Goal: Task Accomplishment & Management: Use online tool/utility

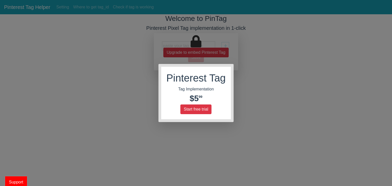
click at [261, 88] on div "Pinterest Tag Tag Implementation $5 99 Start free trial" at bounding box center [196, 93] width 392 height 186
click at [96, 104] on div "Pinterest Tag Tag Implementation $5 99 Start free trial" at bounding box center [196, 93] width 392 height 186
click at [193, 111] on button "Start free trial" at bounding box center [195, 110] width 31 height 10
click at [79, 79] on div "Pinterest Tag Tag Implementation $5 99 Start free trial" at bounding box center [196, 93] width 392 height 186
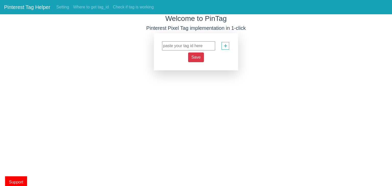
click at [192, 45] on input "text" at bounding box center [188, 45] width 53 height 9
paste input "2614415093778"
type input "2614415093778"
click at [197, 60] on button "Save" at bounding box center [196, 58] width 16 height 10
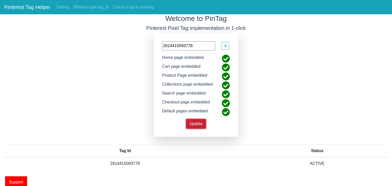
click at [199, 122] on span "Update" at bounding box center [195, 124] width 13 height 4
click at [143, 6] on link "Check if tag is working" at bounding box center [133, 7] width 45 height 10
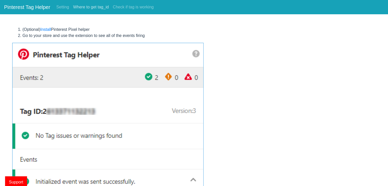
click at [89, 6] on link "Where to get tag_id" at bounding box center [91, 7] width 40 height 10
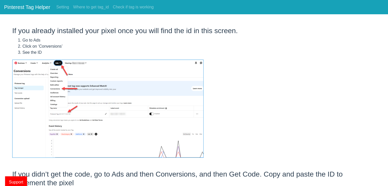
click at [134, 1] on nav "Pinterest Tag Helper Setting Where to get tag_id Check if tag is working" at bounding box center [194, 7] width 388 height 14
click at [67, 8] on link "Setting" at bounding box center [62, 7] width 17 height 10
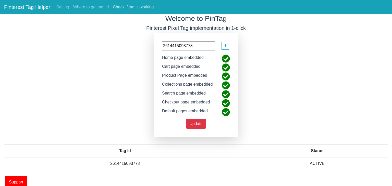
click at [130, 4] on link "Check if tag is working" at bounding box center [133, 7] width 45 height 10
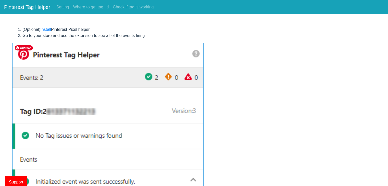
scroll to position [3, 0]
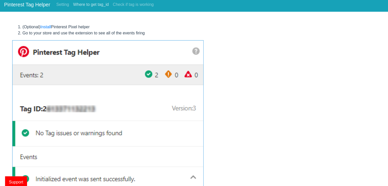
click at [91, 6] on link "Where to get tag_id" at bounding box center [91, 4] width 40 height 10
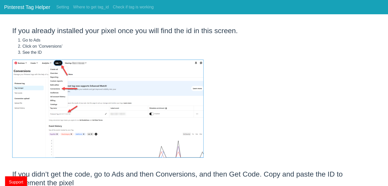
click at [31, 7] on link "Pinterest Tag Helper" at bounding box center [27, 7] width 46 height 10
click at [65, 8] on link "Setting" at bounding box center [62, 7] width 17 height 10
